Goal: Find specific page/section: Find specific page/section

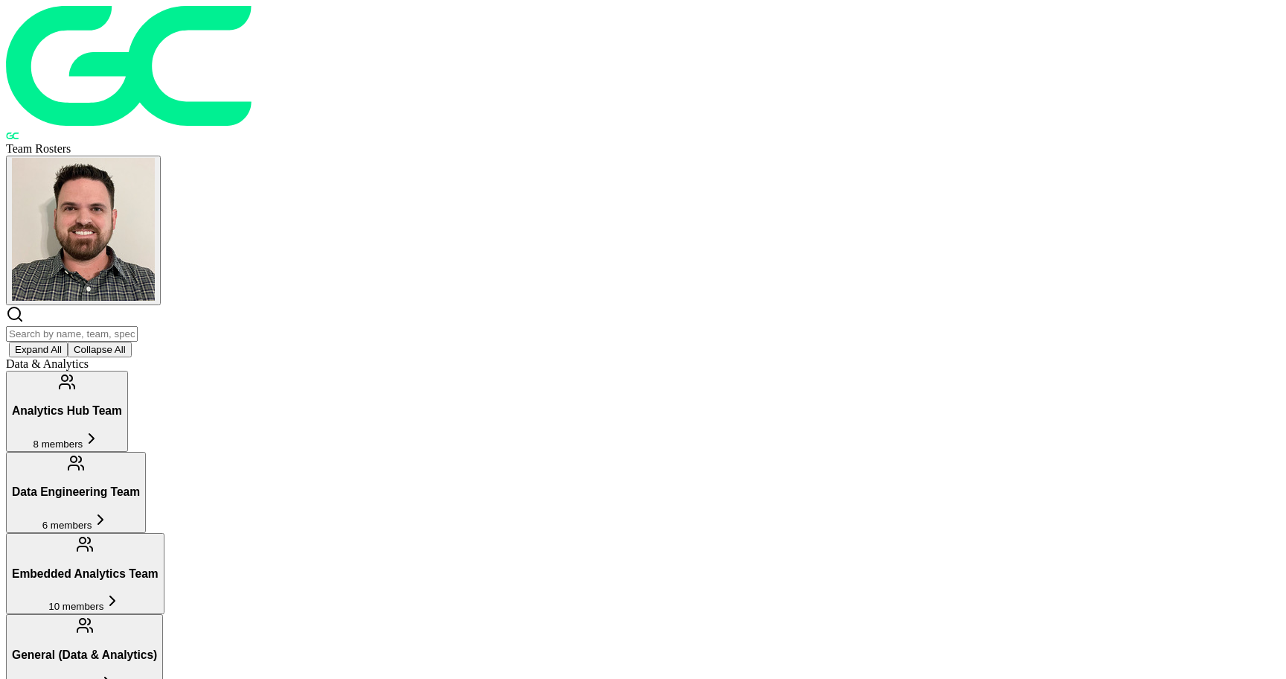
click at [138, 326] on input "text" at bounding box center [72, 334] width 132 height 16
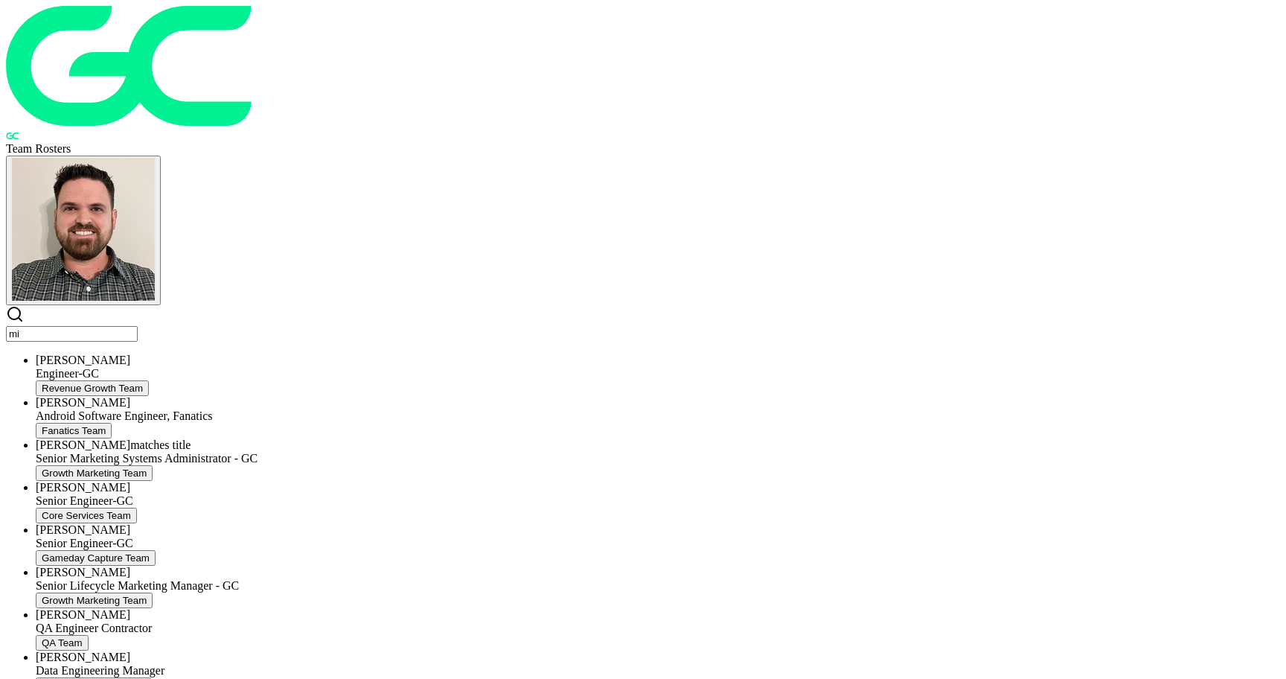
type input "m"
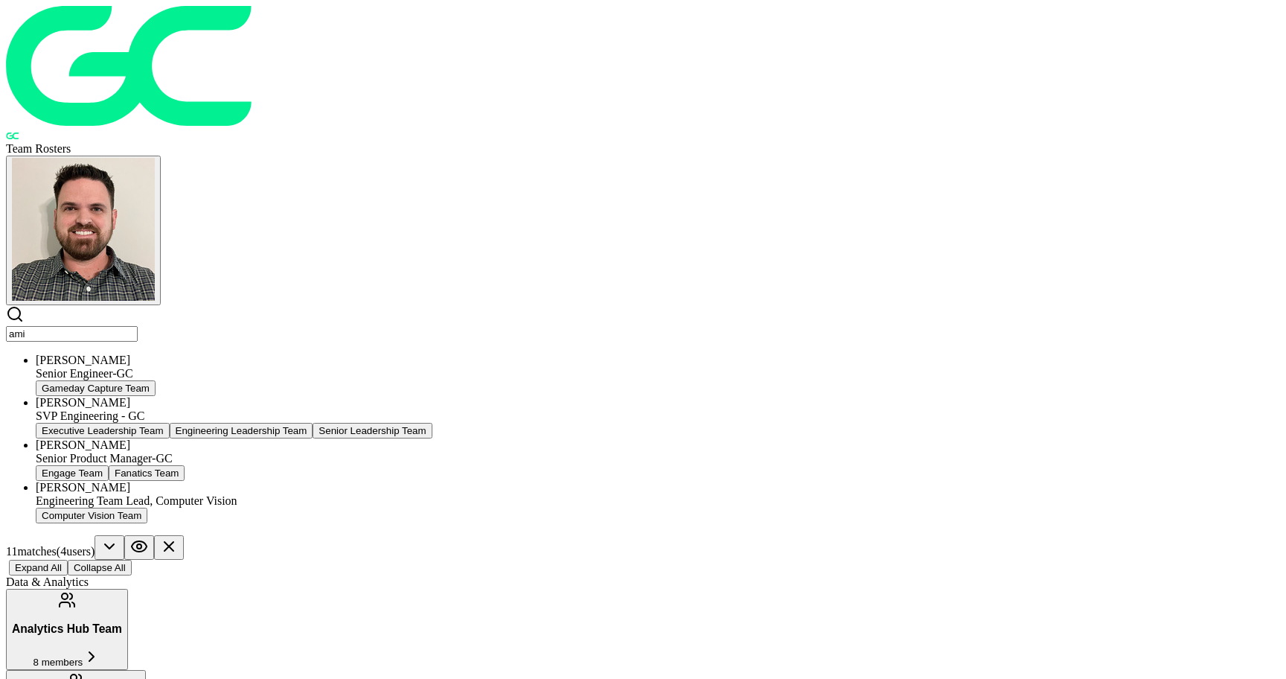
click at [365, 409] on div "SVP Engineering - GC" at bounding box center [658, 415] width 1244 height 13
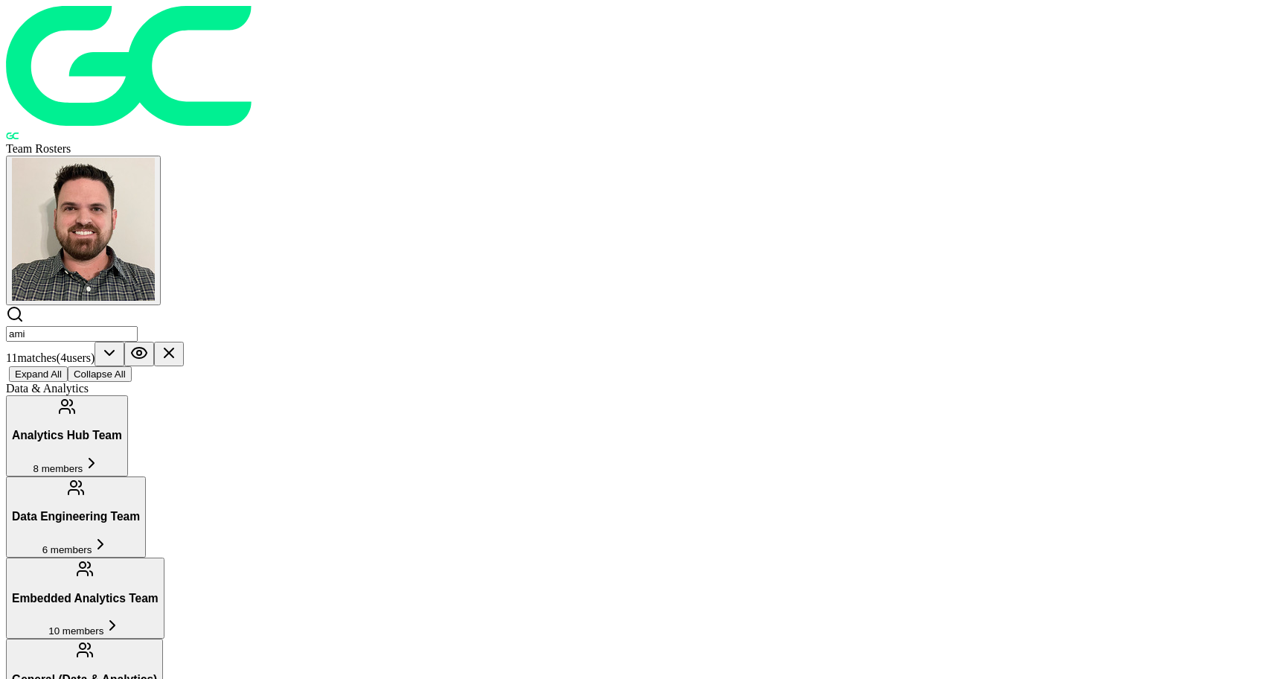
scroll to position [62, 0]
click at [138, 326] on input "ami" at bounding box center [72, 334] width 132 height 16
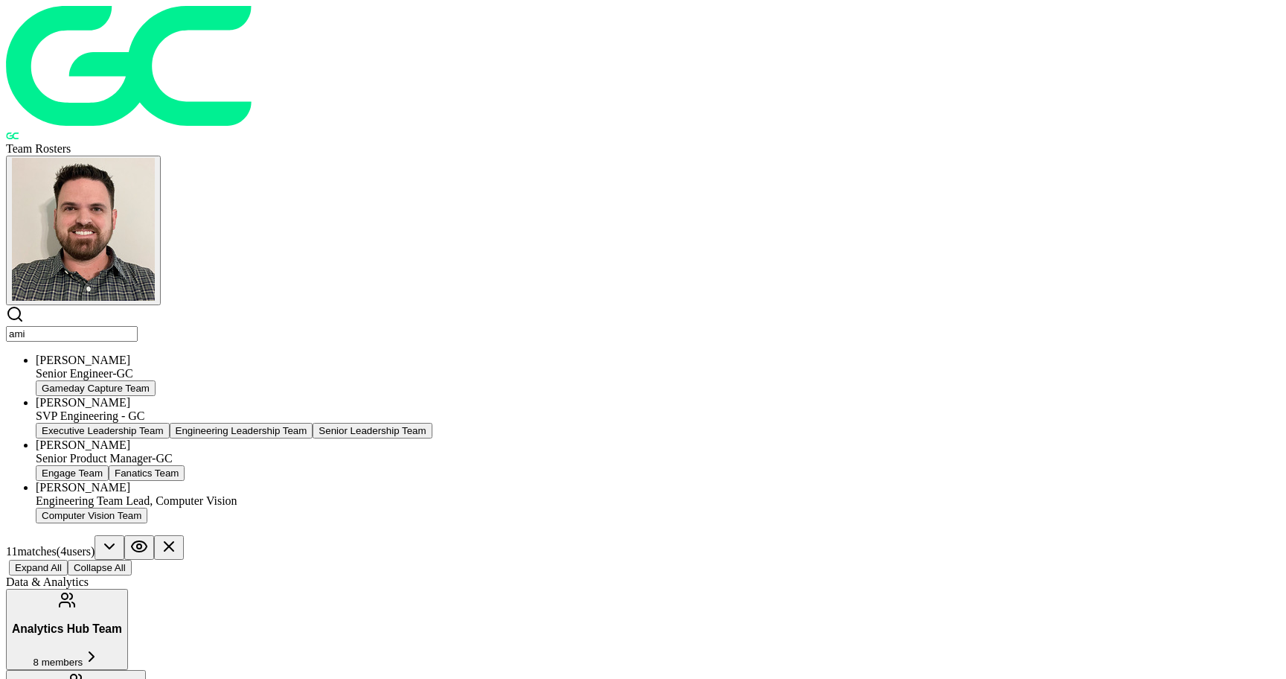
click at [138, 326] on input "ami" at bounding box center [72, 334] width 132 height 16
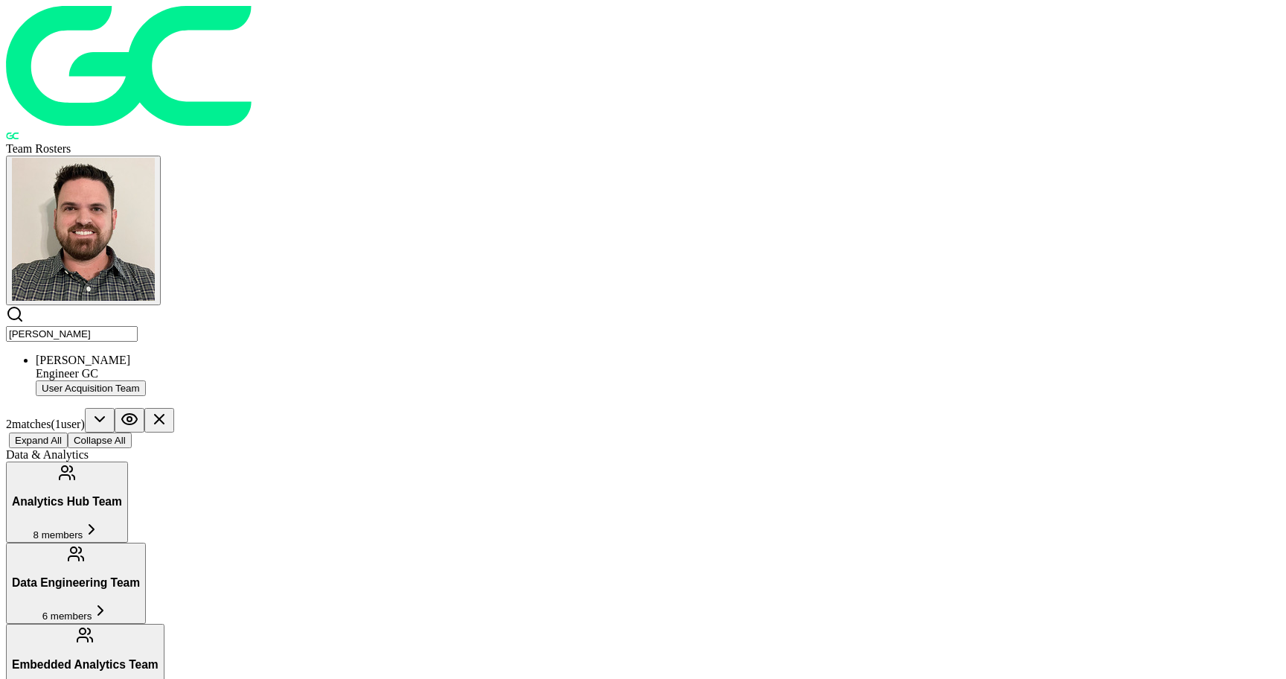
click at [138, 326] on input "[PERSON_NAME]" at bounding box center [72, 334] width 132 height 16
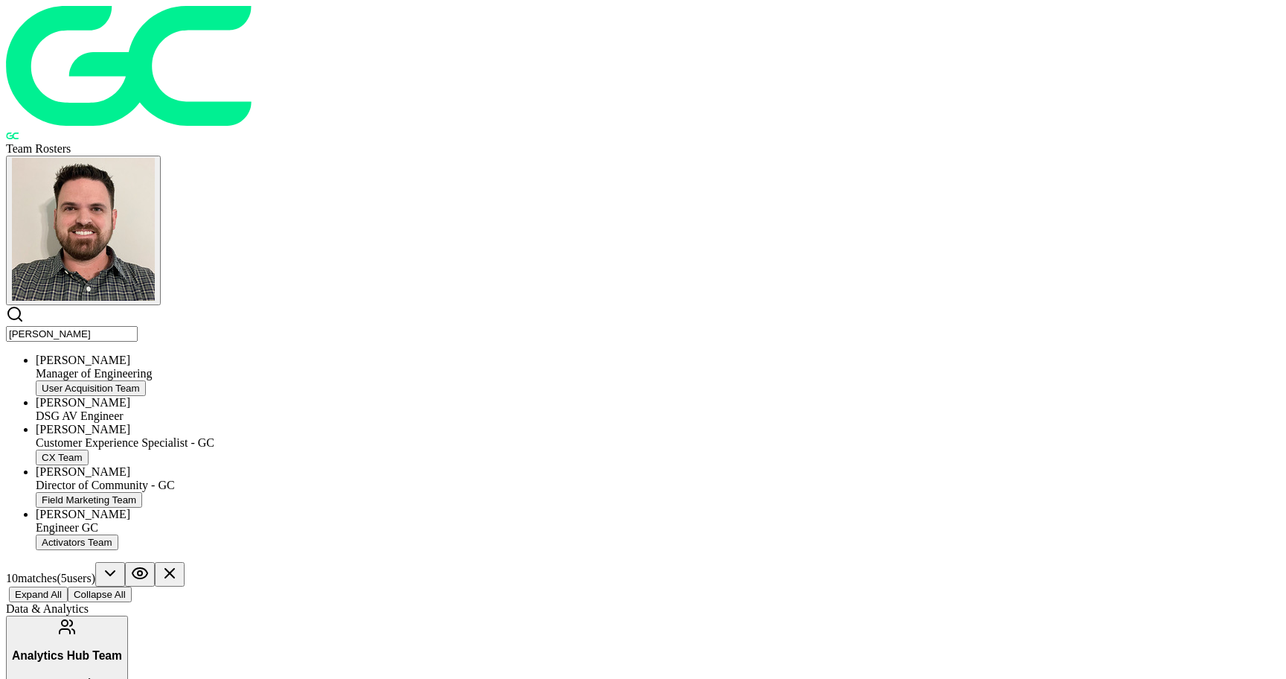
click at [138, 326] on input "[PERSON_NAME]" at bounding box center [72, 334] width 132 height 16
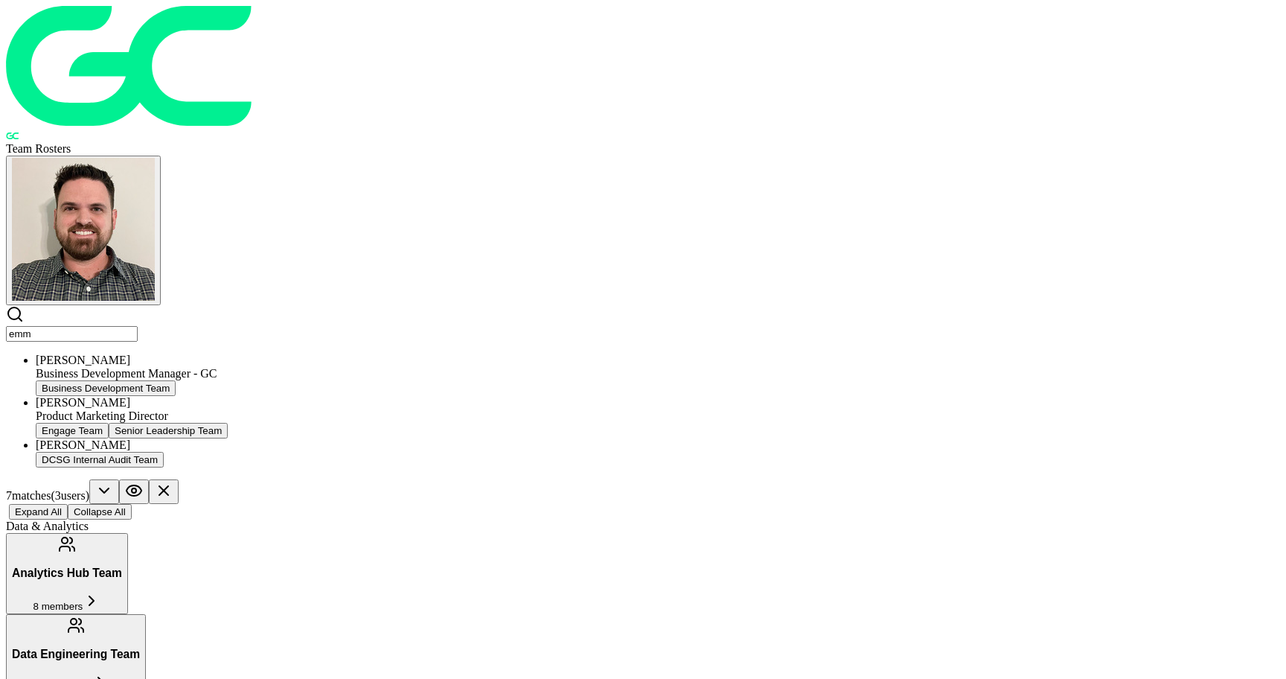
click at [138, 326] on input "emm" at bounding box center [72, 334] width 132 height 16
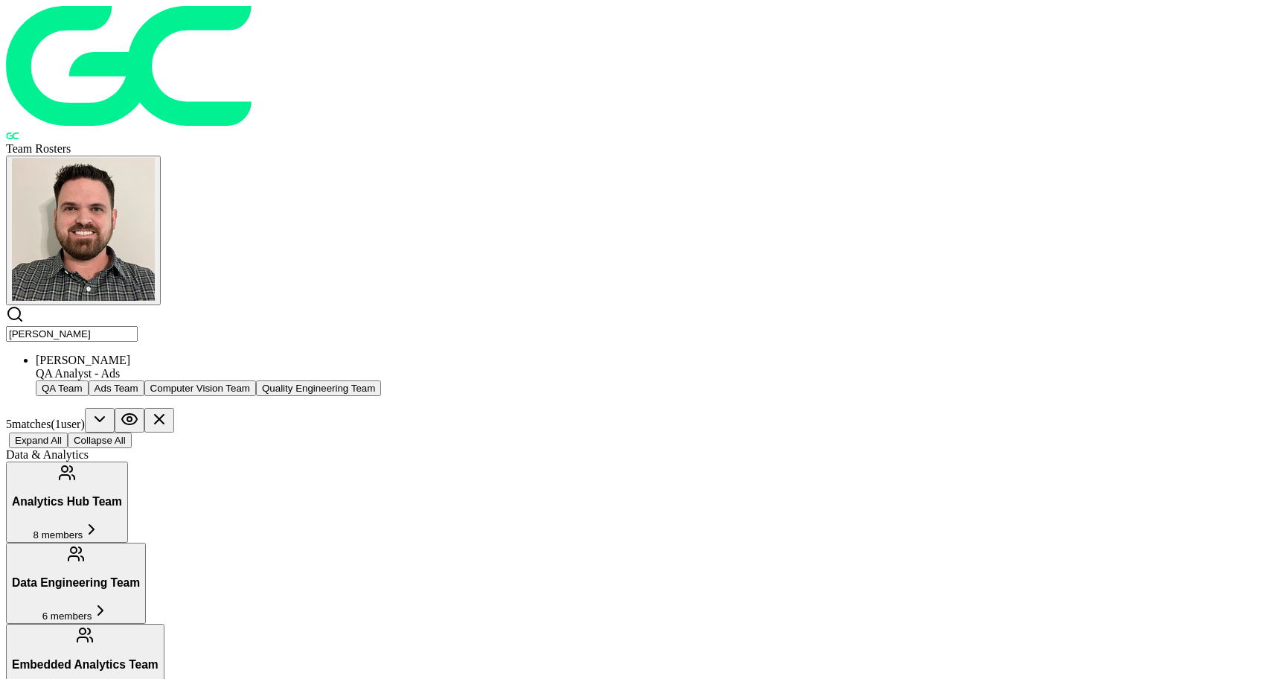
click at [138, 326] on input "[PERSON_NAME]" at bounding box center [72, 334] width 132 height 16
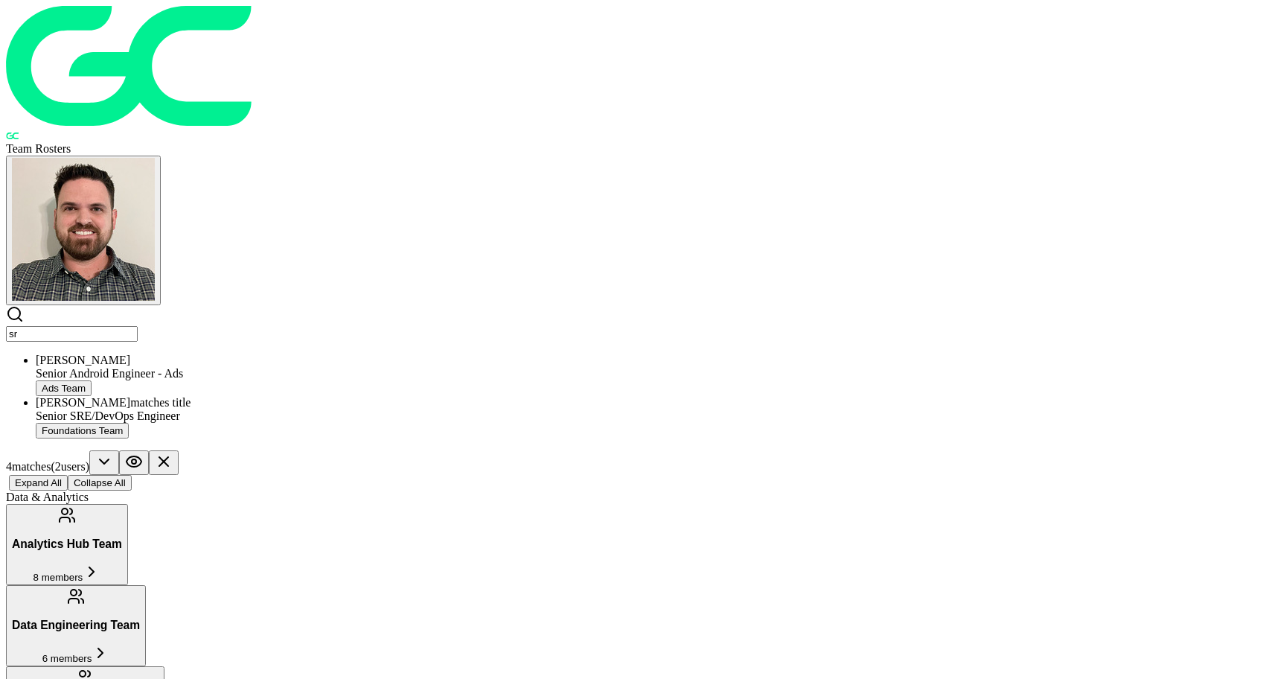
type input "s"
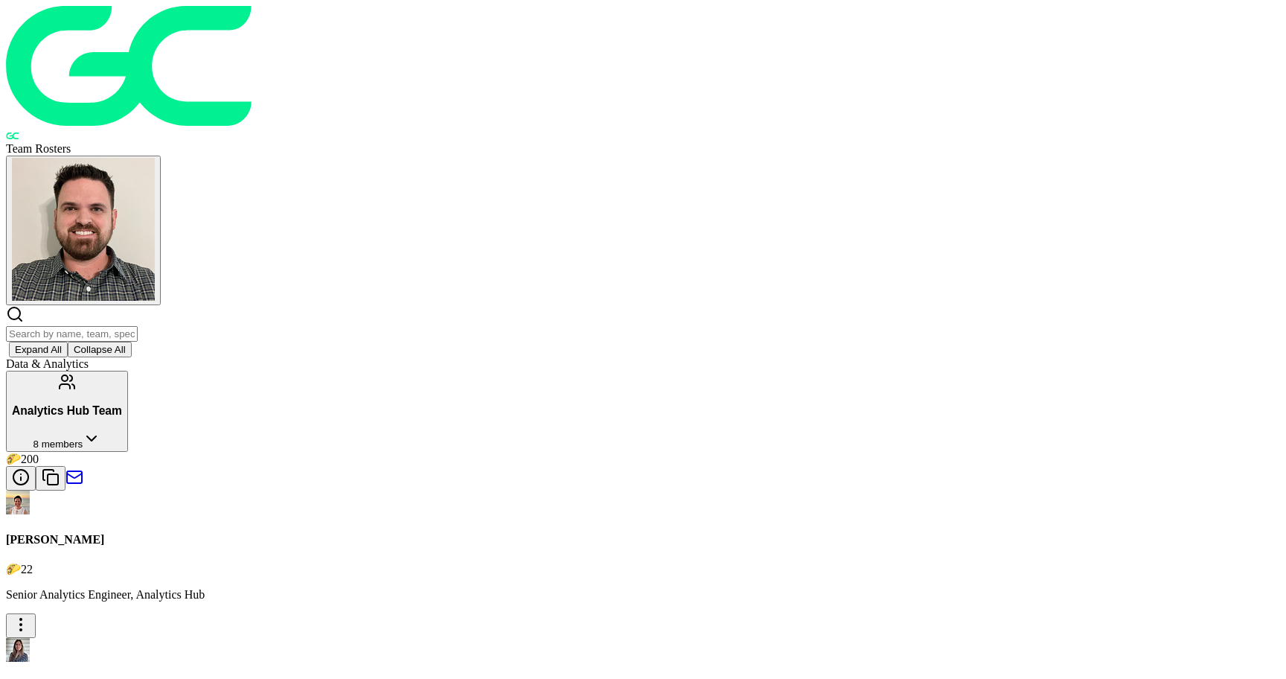
type input "a"
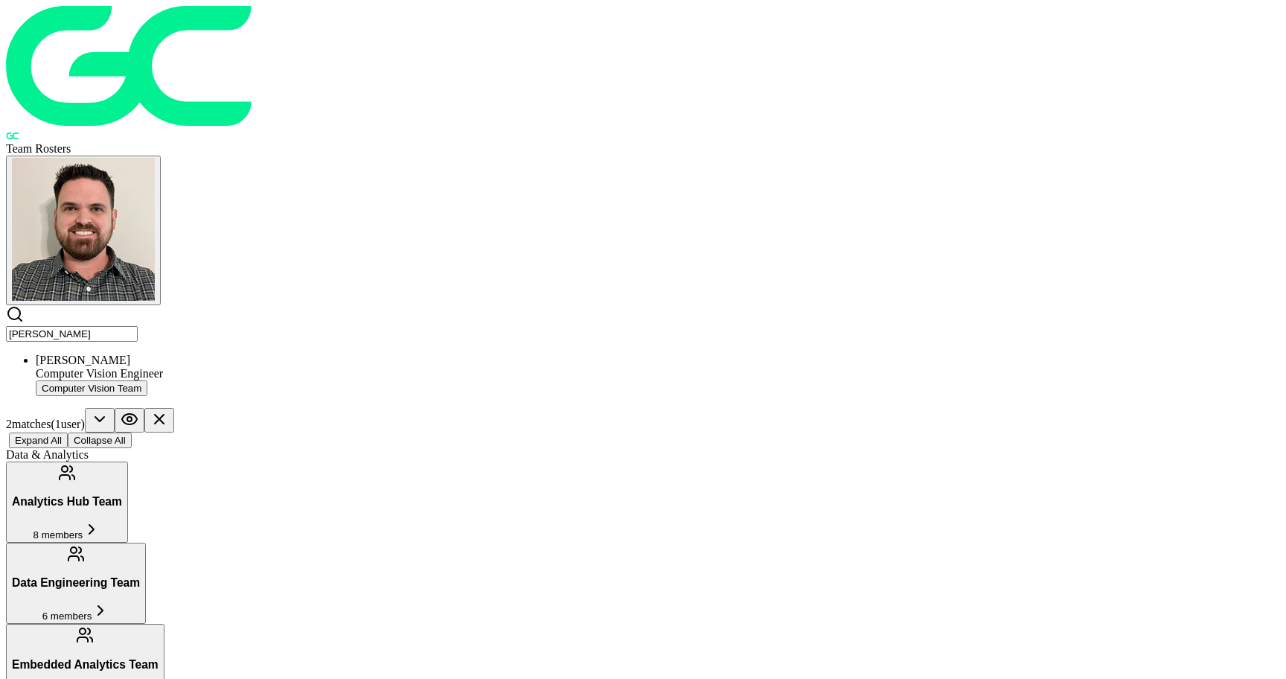
click at [138, 326] on input "[PERSON_NAME]" at bounding box center [72, 334] width 132 height 16
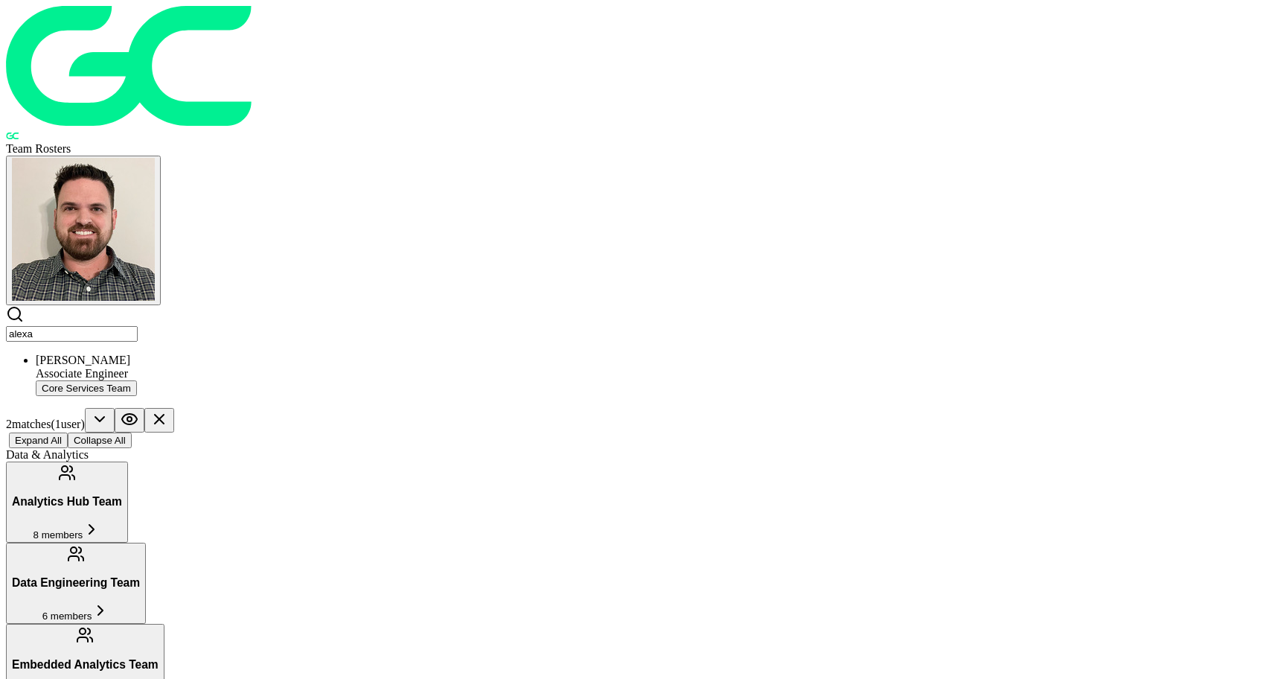
click at [138, 326] on input "alexa" at bounding box center [72, 334] width 132 height 16
click at [138, 326] on input "rafiq" at bounding box center [72, 334] width 132 height 16
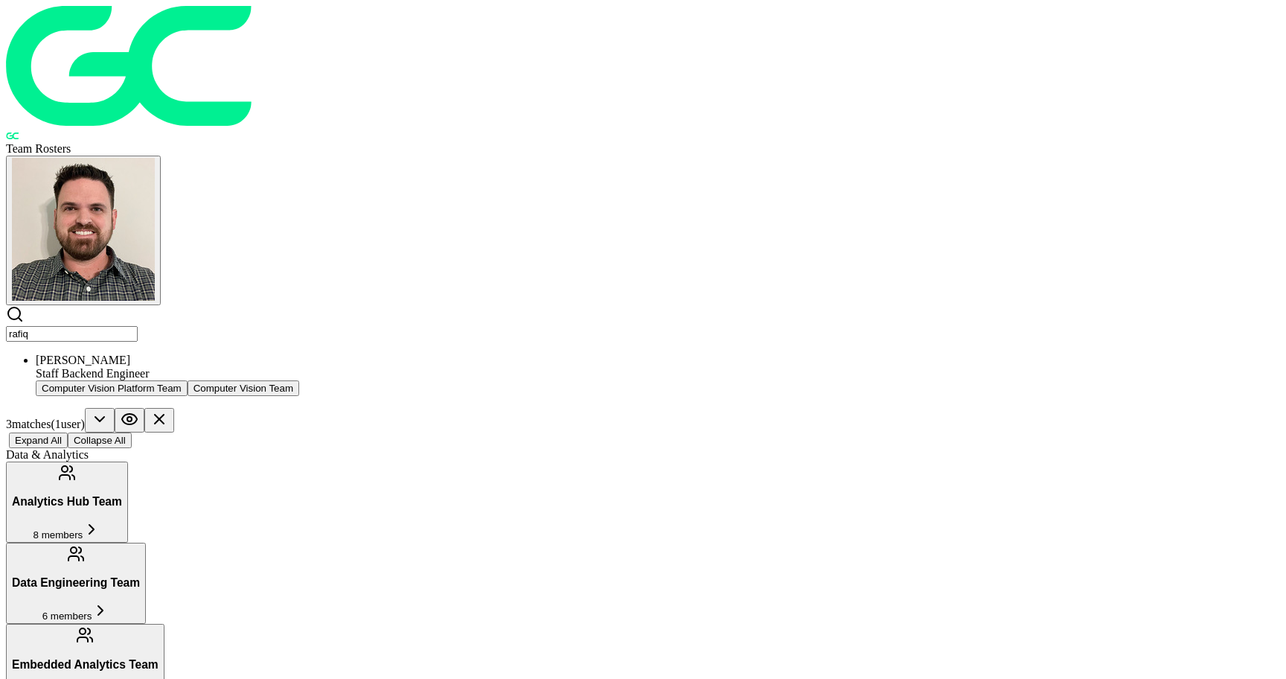
click at [138, 326] on input "rafiq" at bounding box center [72, 334] width 132 height 16
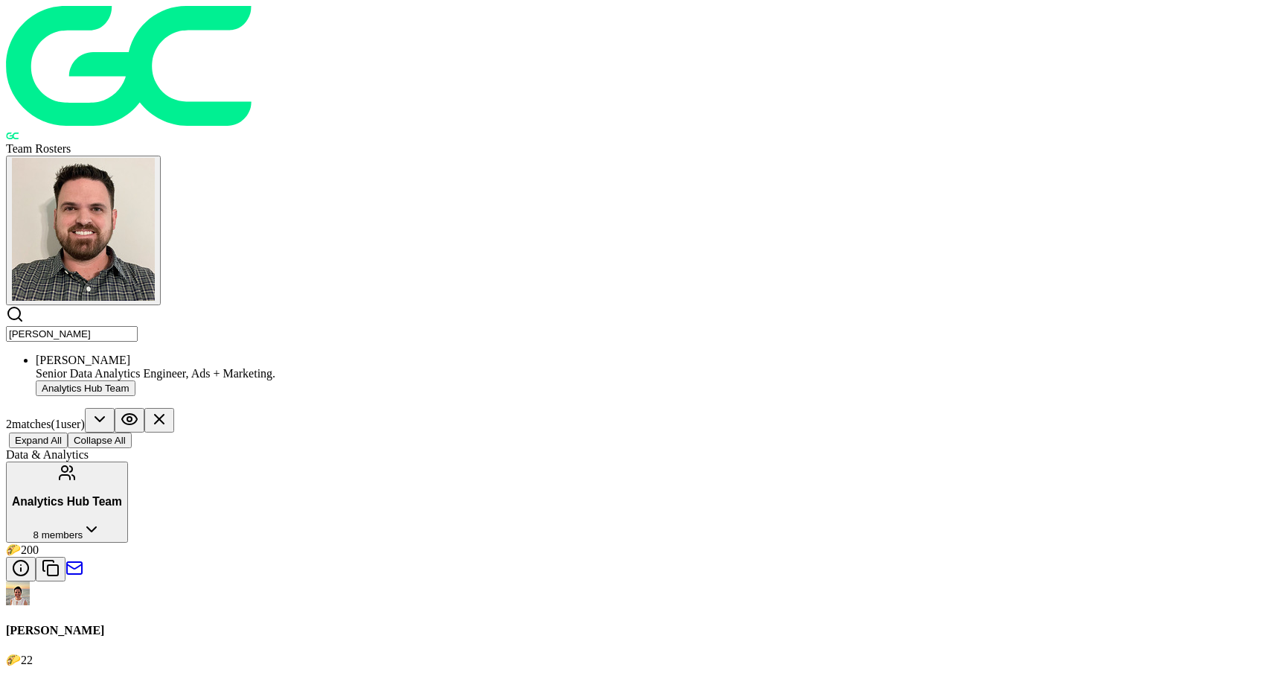
click at [377, 354] on div "[PERSON_NAME]" at bounding box center [658, 360] width 1244 height 13
click at [138, 326] on input "[PERSON_NAME]" at bounding box center [72, 334] width 132 height 16
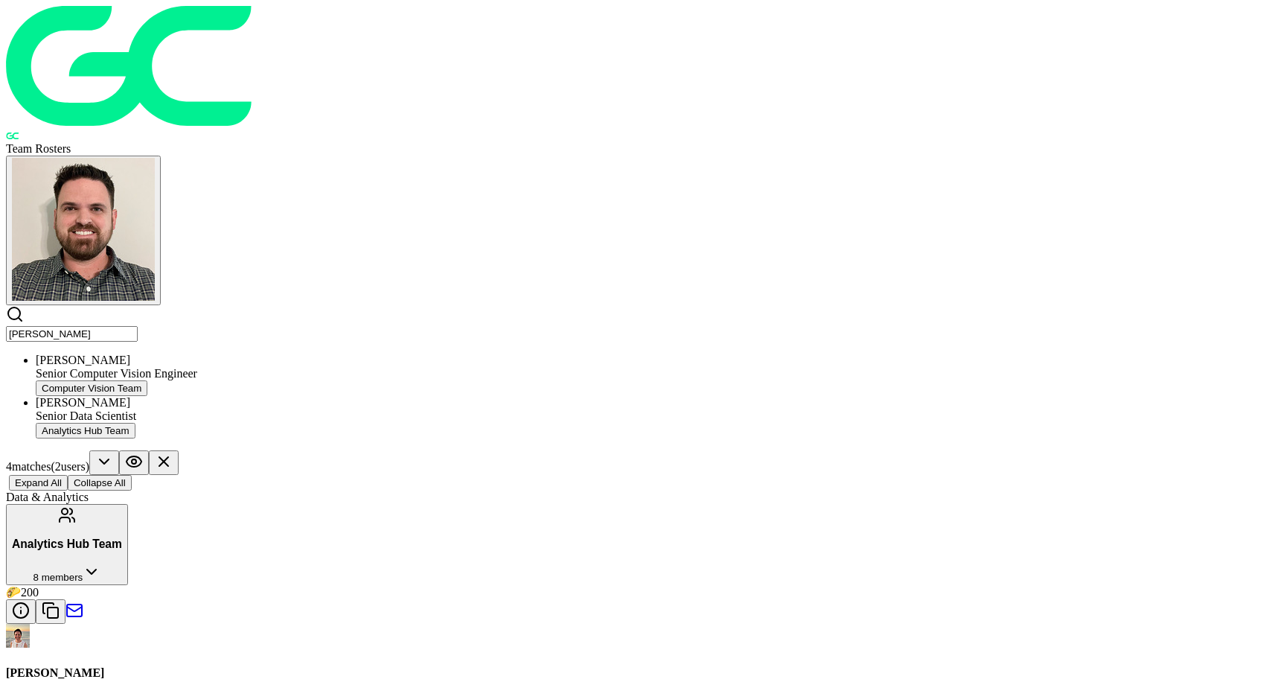
click at [138, 326] on input "[PERSON_NAME]" at bounding box center [72, 334] width 132 height 16
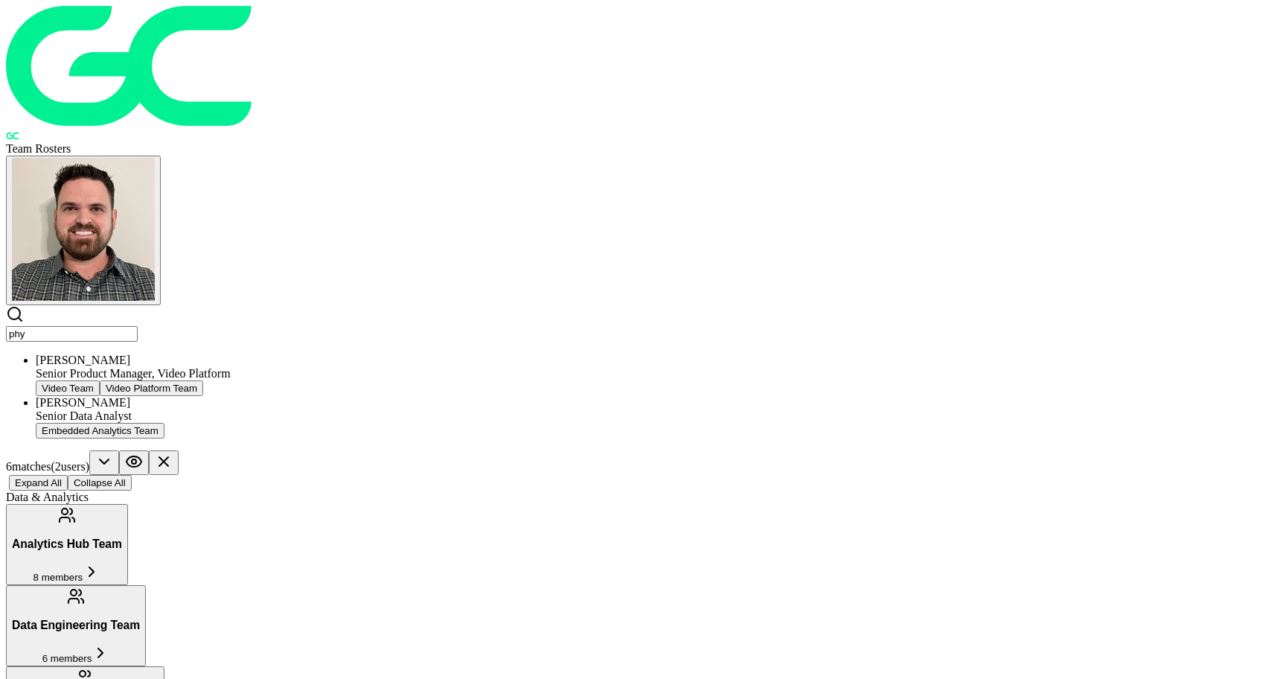
click at [138, 326] on input "phy" at bounding box center [72, 334] width 132 height 16
type input "s"
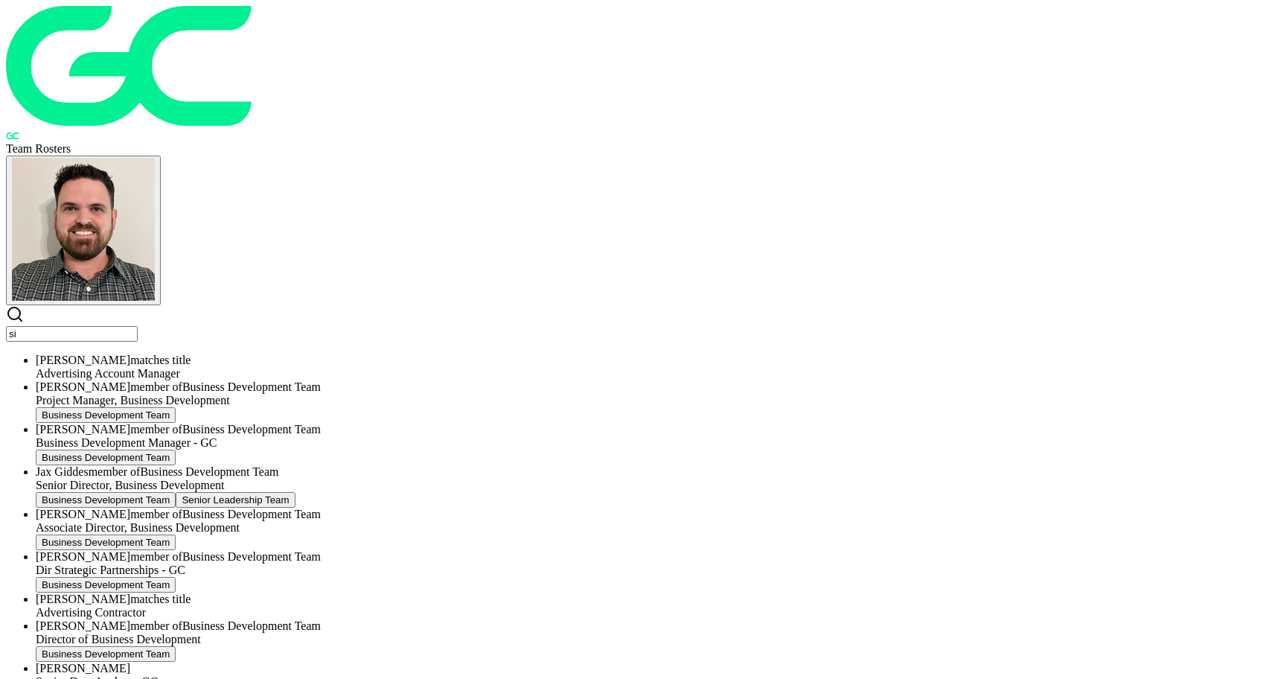
type input "s"
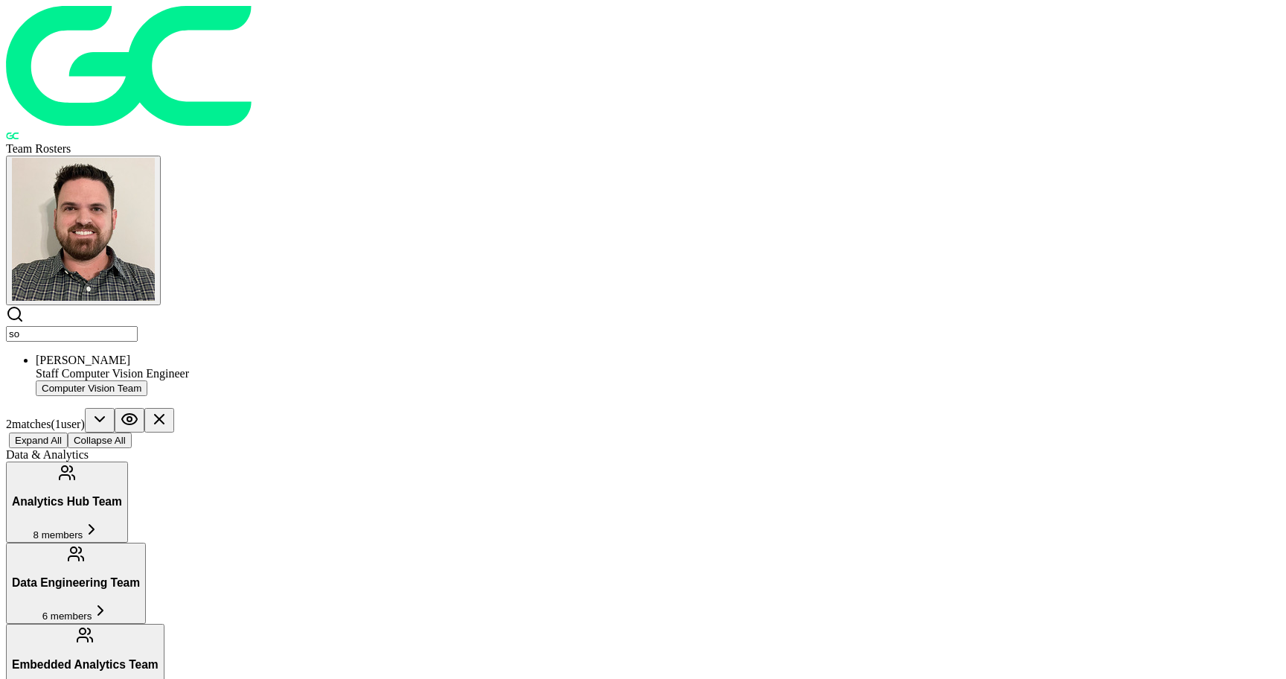
type input "s"
click at [138, 326] on input "ben b" at bounding box center [72, 334] width 132 height 16
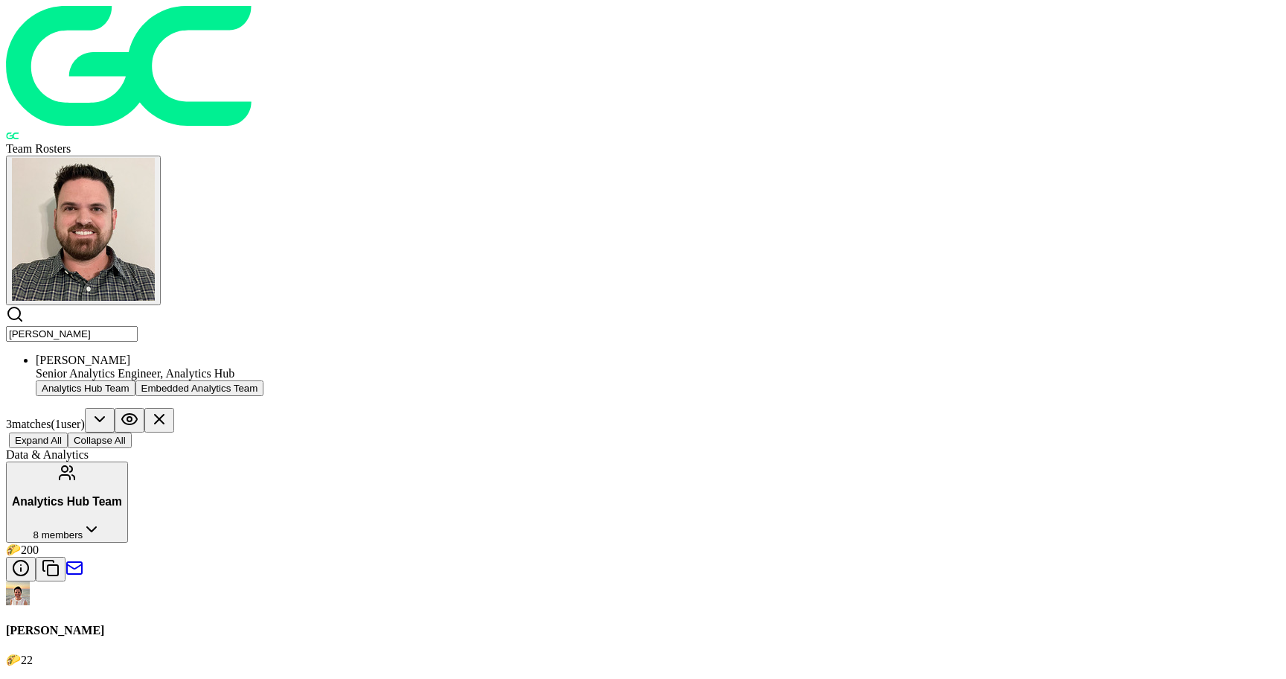
click at [138, 326] on input "[PERSON_NAME]" at bounding box center [72, 334] width 132 height 16
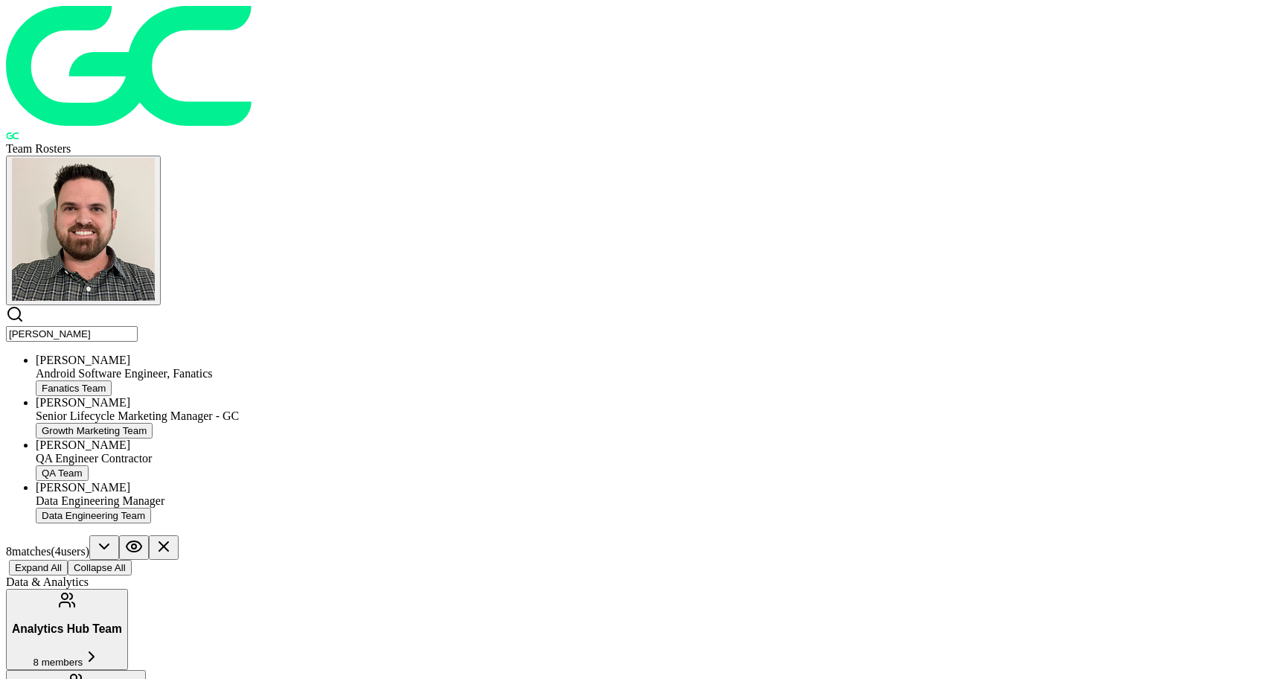
click at [138, 326] on input "[PERSON_NAME]" at bounding box center [72, 334] width 132 height 16
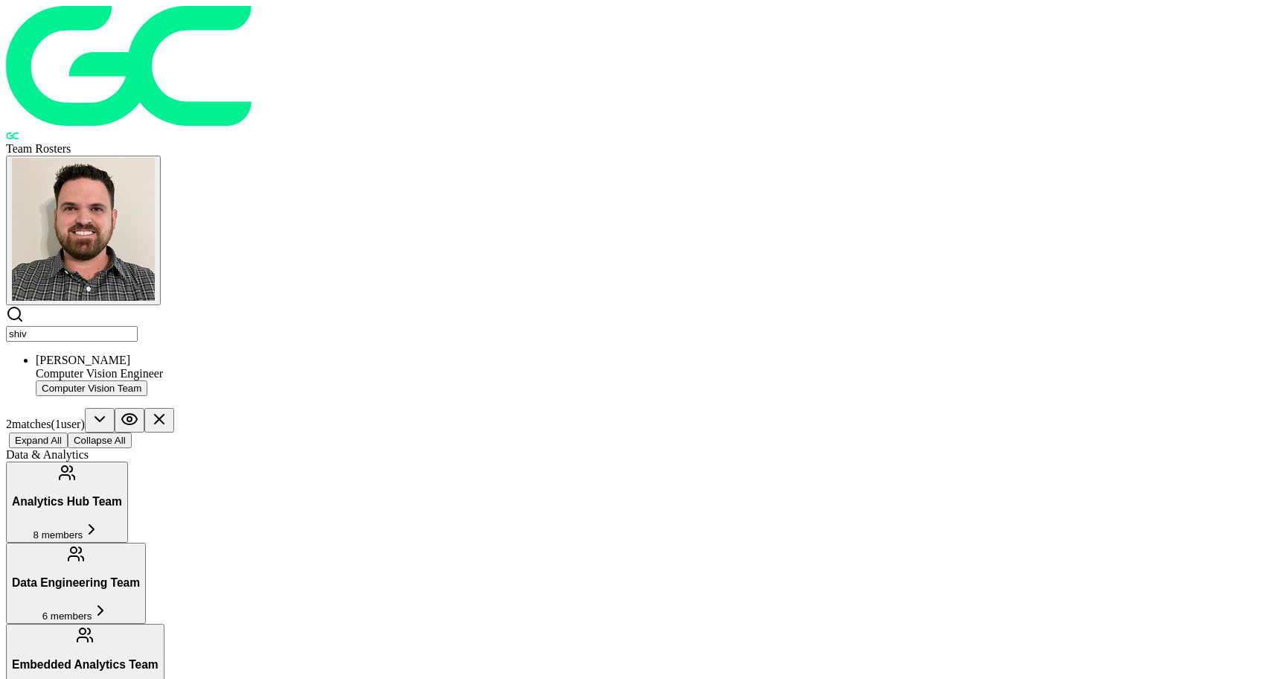
click at [138, 326] on input "shiv" at bounding box center [72, 334] width 132 height 16
type input "[PERSON_NAME]"
